Goal: Information Seeking & Learning: Learn about a topic

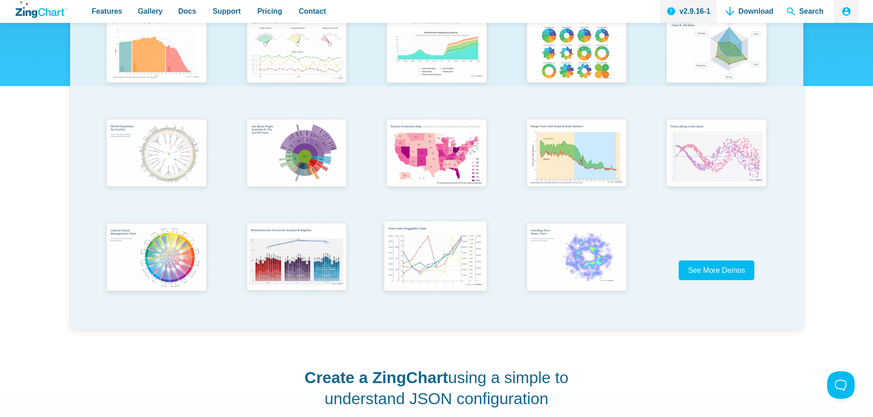
scroll to position [229, 0]
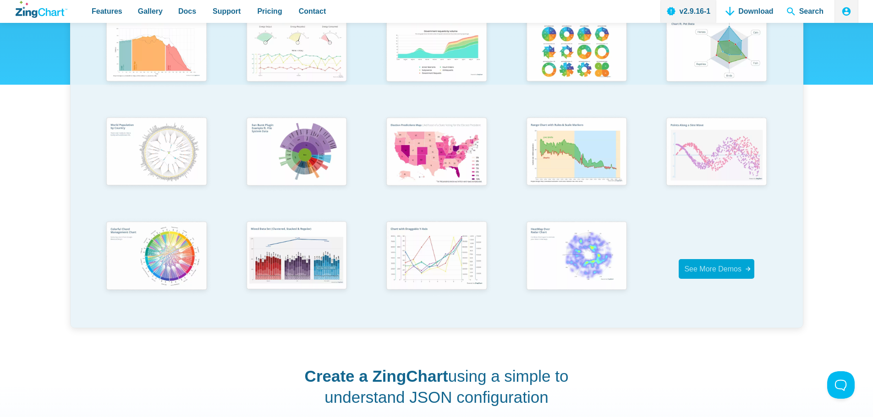
click at [695, 267] on span "See More Demos" at bounding box center [712, 269] width 57 height 8
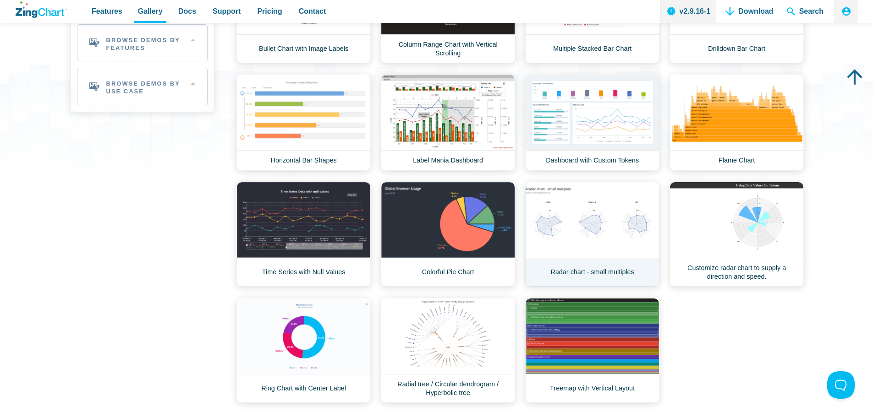
click at [628, 216] on link "Radar chart - small multiples" at bounding box center [592, 234] width 134 height 105
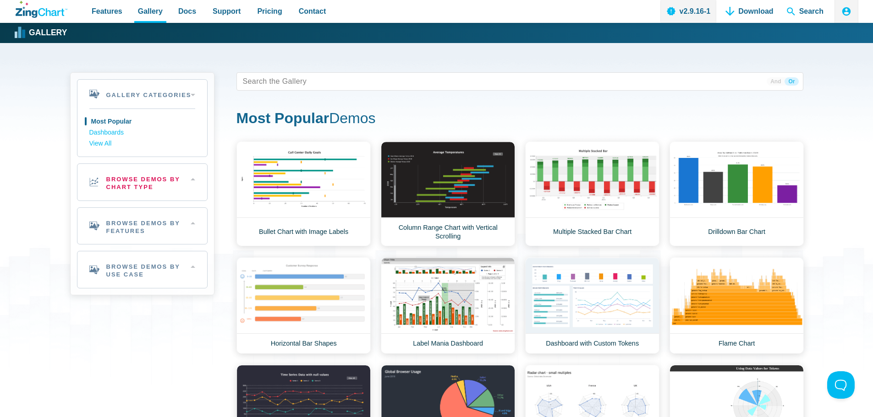
click at [159, 186] on h2 "Browse Demos By Chart Type" at bounding box center [142, 182] width 130 height 37
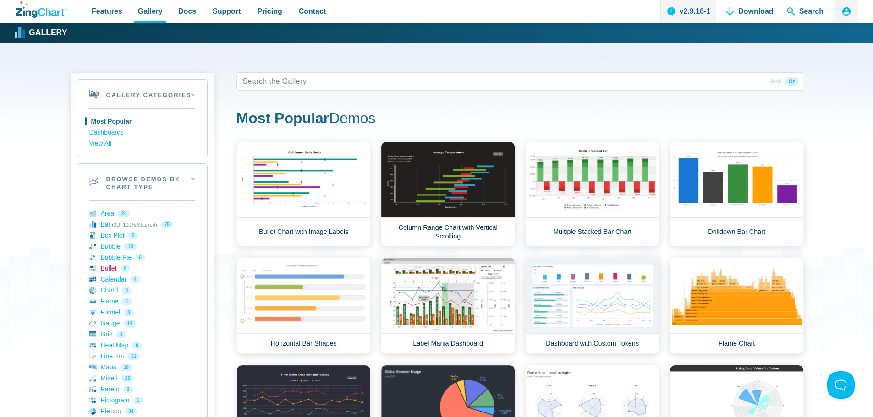
click at [119, 264] on link "Bullet 6" at bounding box center [142, 268] width 106 height 11
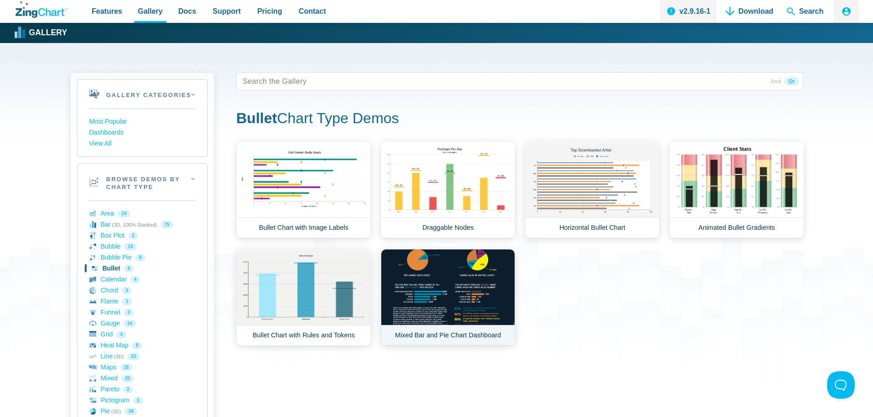
click at [428, 287] on link "Mixed Bar and Pie Chart Dashboard" at bounding box center [448, 297] width 134 height 97
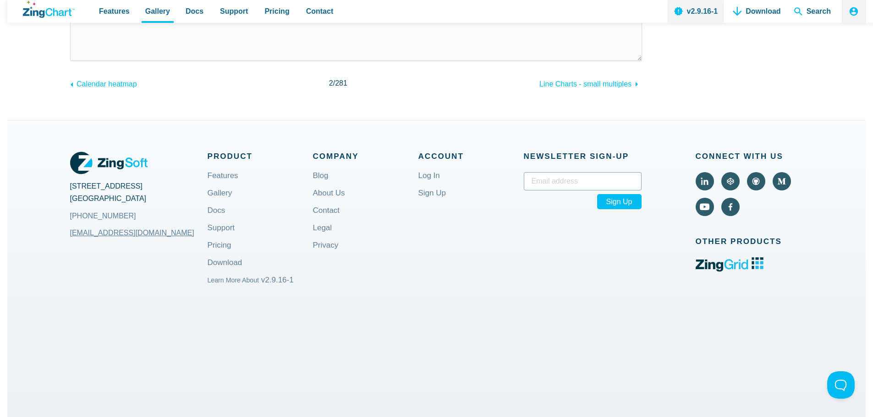
scroll to position [366, 0]
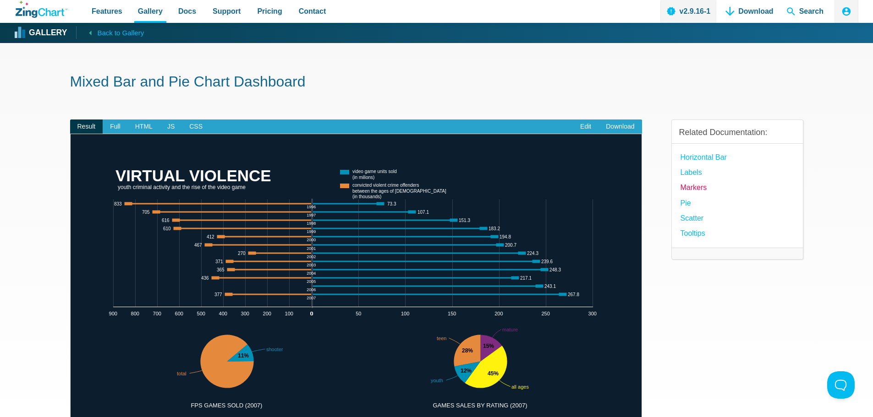
click at [693, 187] on link "Markers" at bounding box center [693, 187] width 27 height 12
click at [681, 201] on link "Pie" at bounding box center [685, 203] width 11 height 12
